Goal: Task Accomplishment & Management: Manage account settings

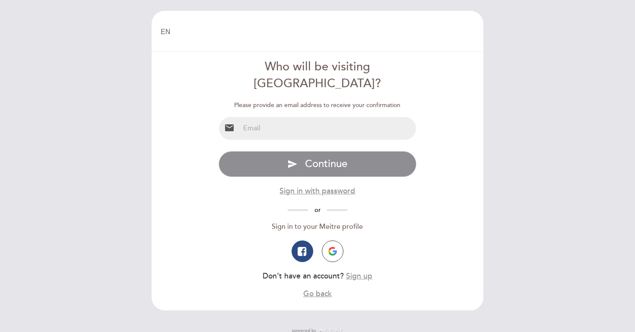
click at [277, 117] on input "email" at bounding box center [328, 128] width 177 height 23
type input "[EMAIL_ADDRESS][DOMAIN_NAME]"
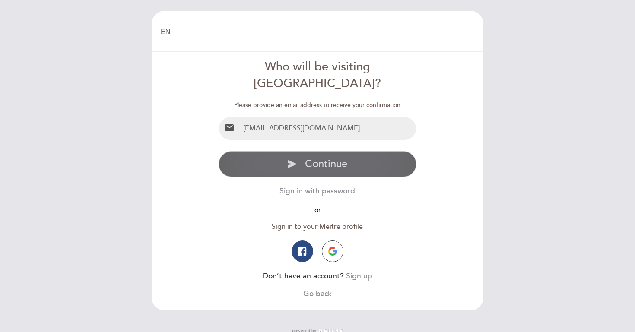
click at [331, 158] on span "Continue" at bounding box center [326, 164] width 42 height 13
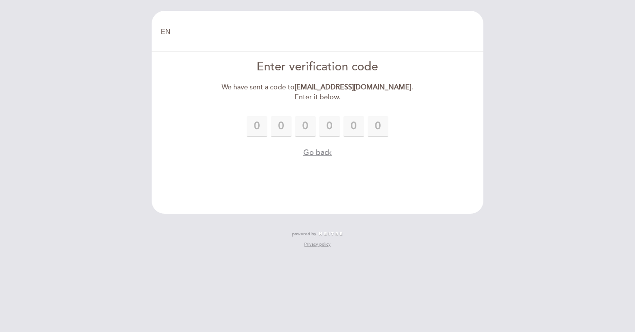
type input "6"
type input "2"
type input "9"
type input "1"
type input "3"
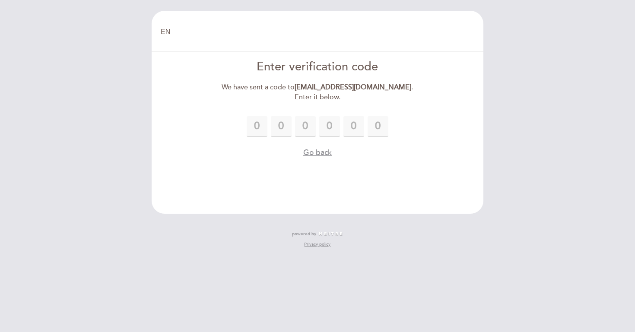
type input "7"
click at [405, 165] on header "EN ES PT Welcome Welcome, Change user Book a table Enter verification code We h…" at bounding box center [318, 112] width 332 height 203
